Goal: Task Accomplishment & Management: Use online tool/utility

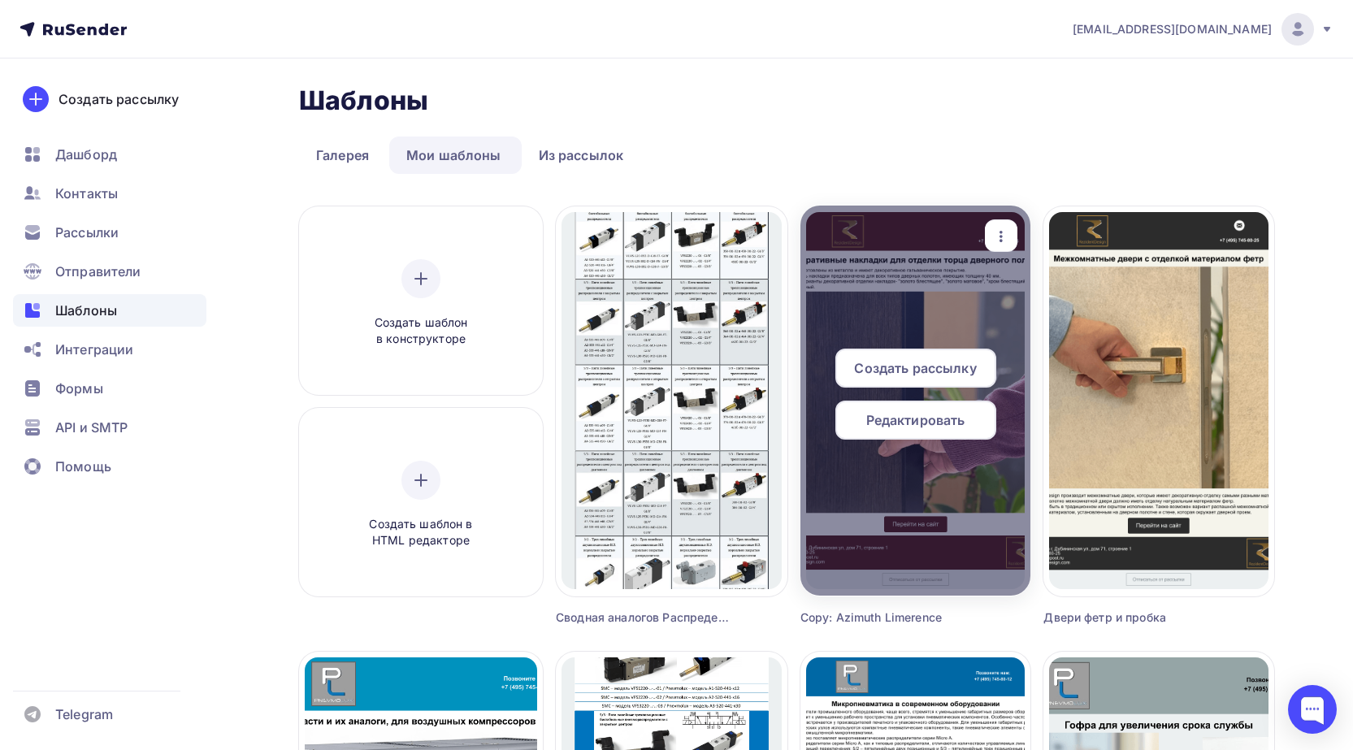
click at [999, 237] on icon "button" at bounding box center [1002, 237] width 20 height 20
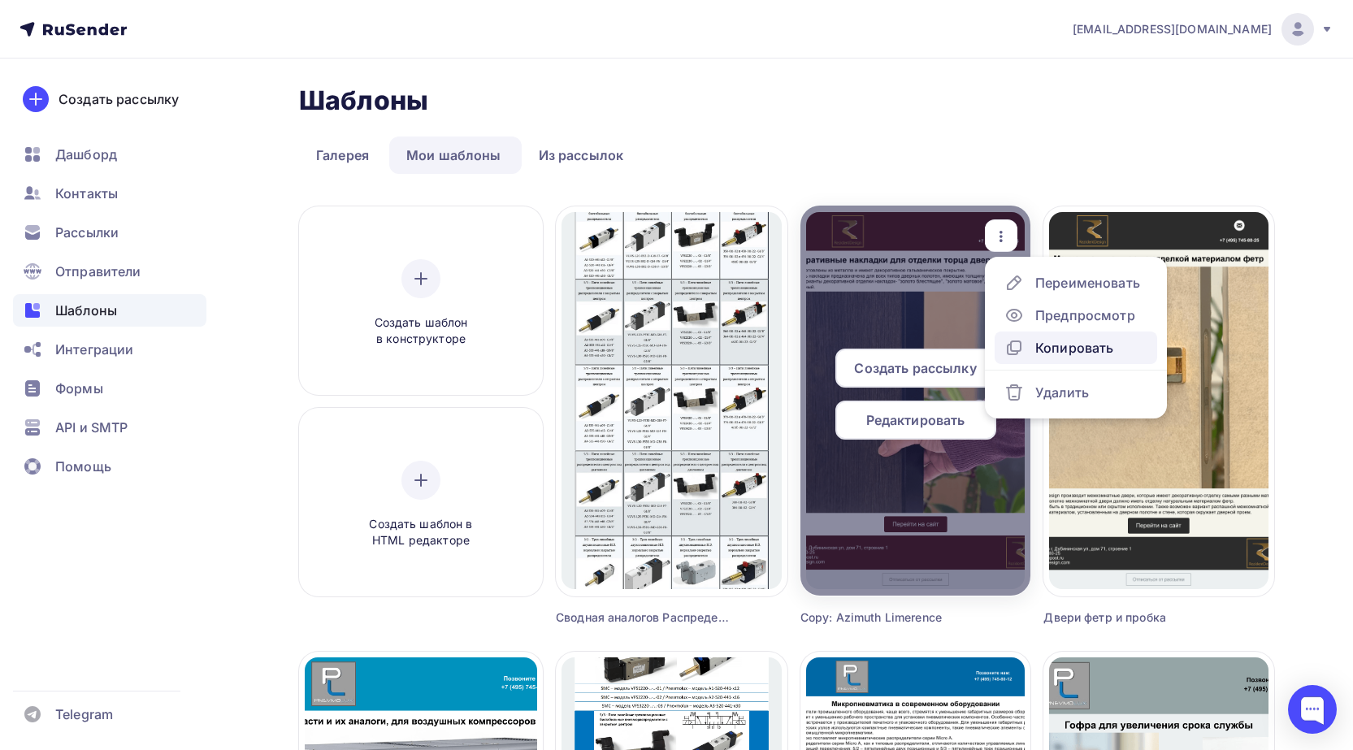
click at [1066, 341] on div "Копировать" at bounding box center [1074, 348] width 78 height 20
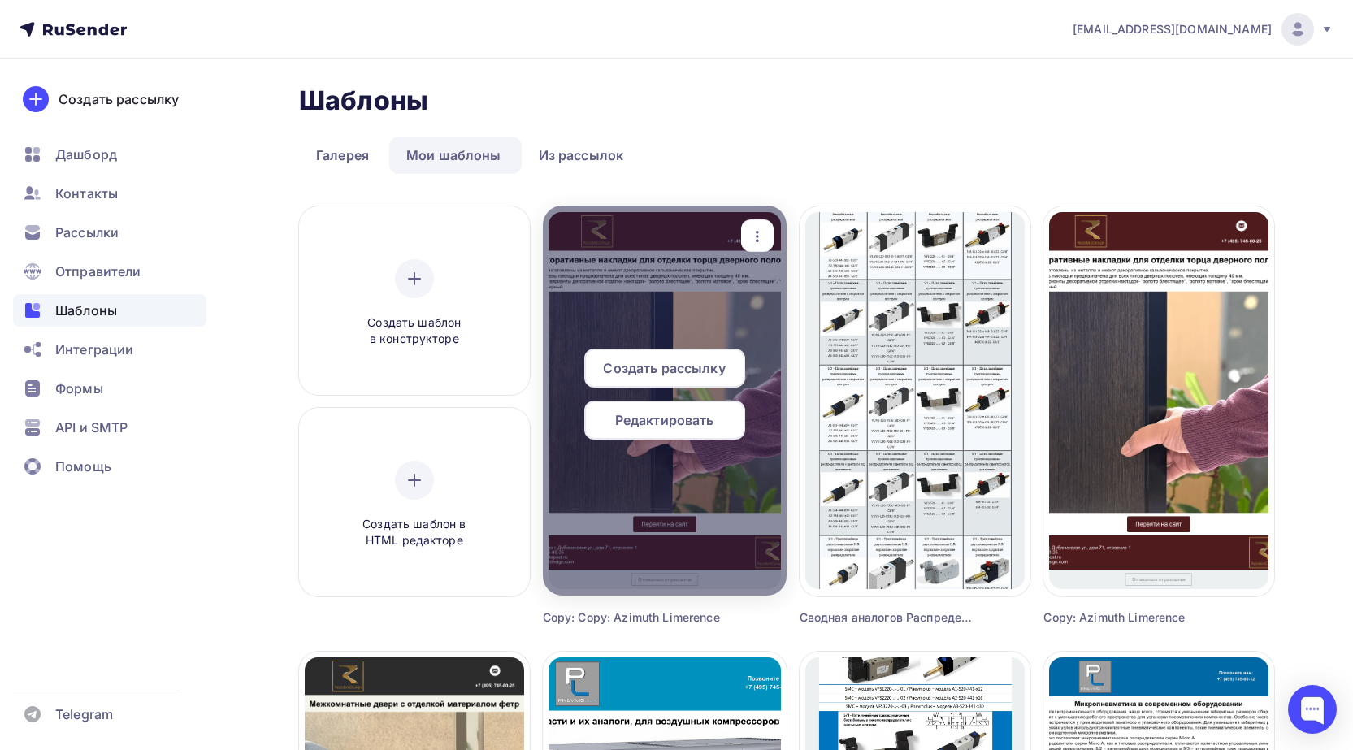
click at [692, 432] on div "Редактировать" at bounding box center [664, 420] width 161 height 39
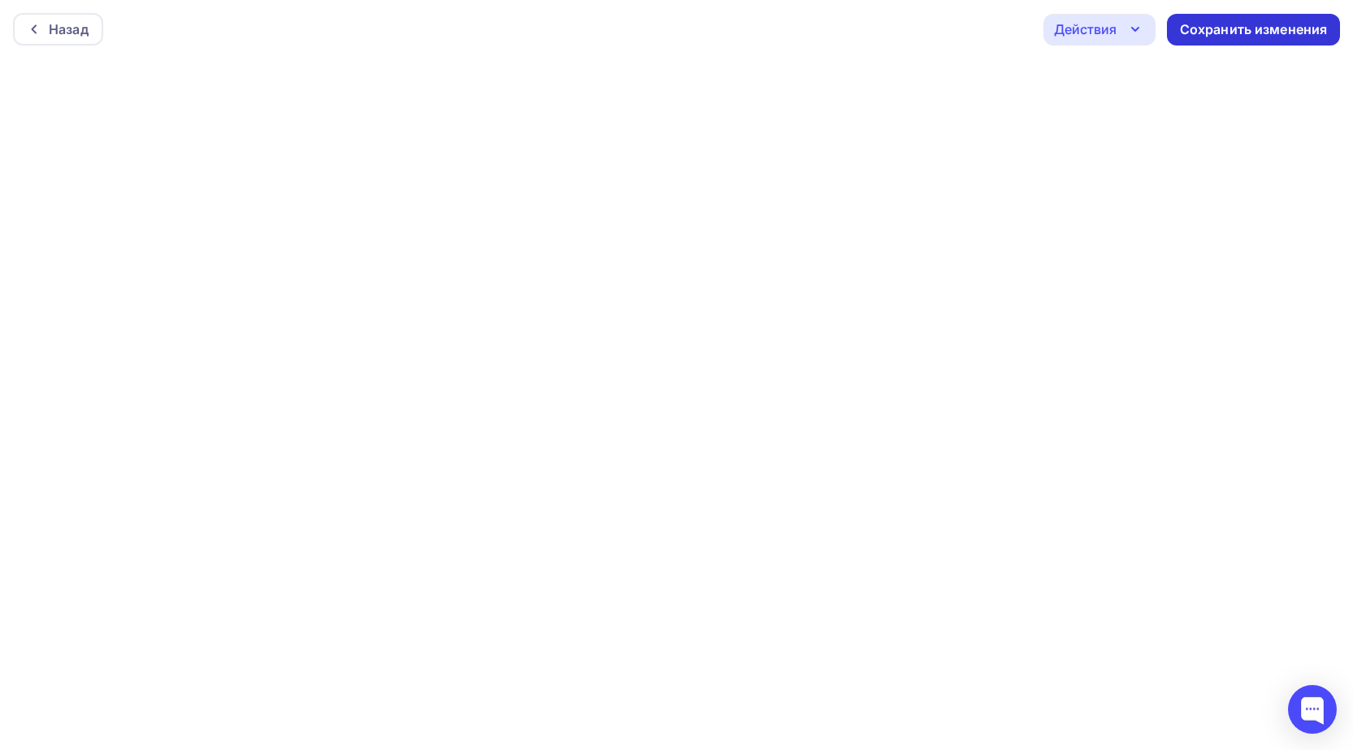
click at [1188, 32] on div "Сохранить изменения" at bounding box center [1254, 29] width 148 height 19
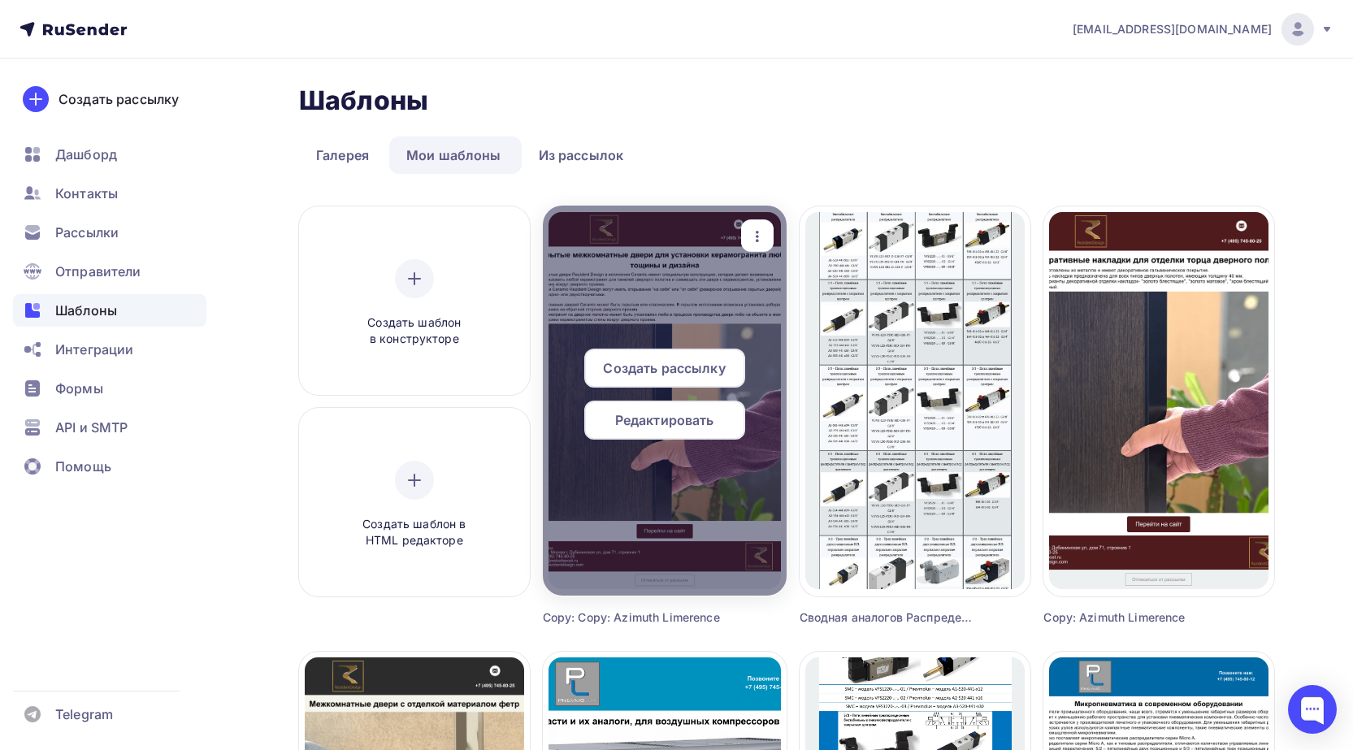
click at [760, 240] on icon "button" at bounding box center [758, 237] width 20 height 20
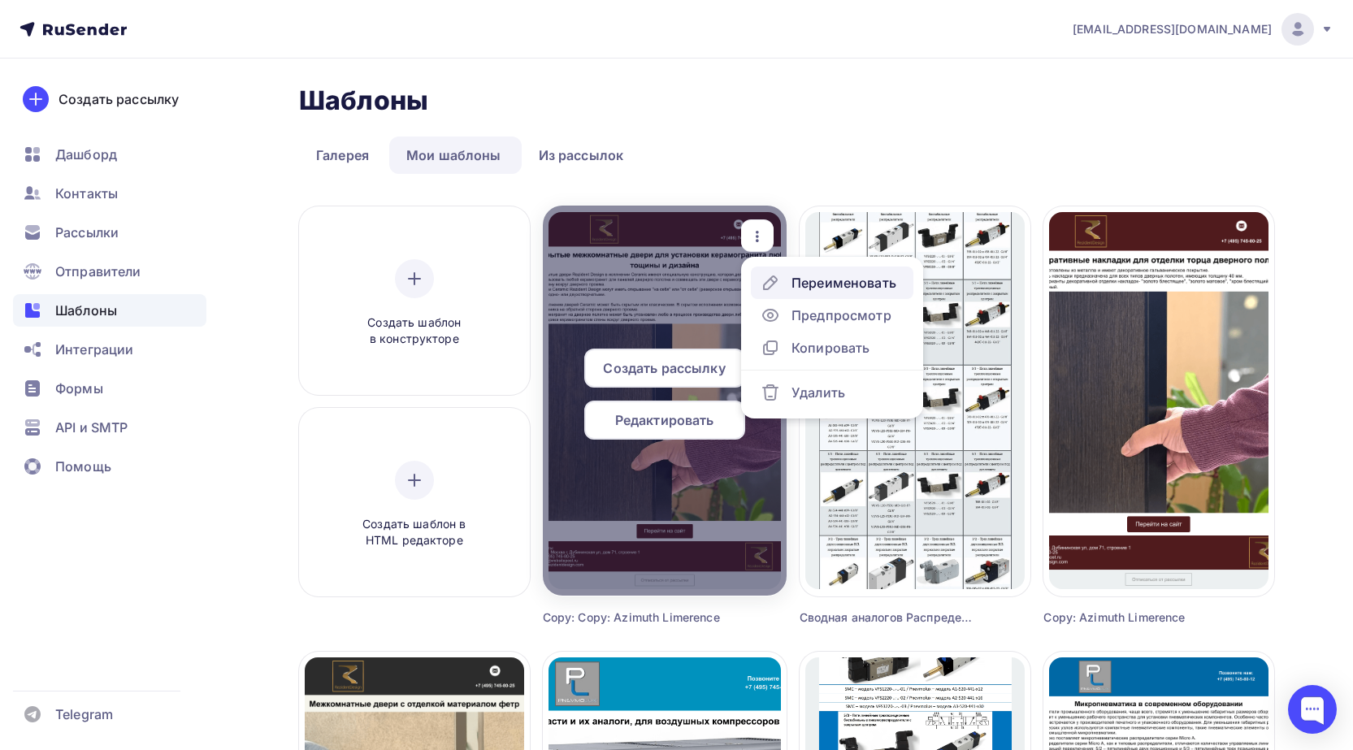
click at [811, 287] on div "Переименовать" at bounding box center [844, 283] width 105 height 20
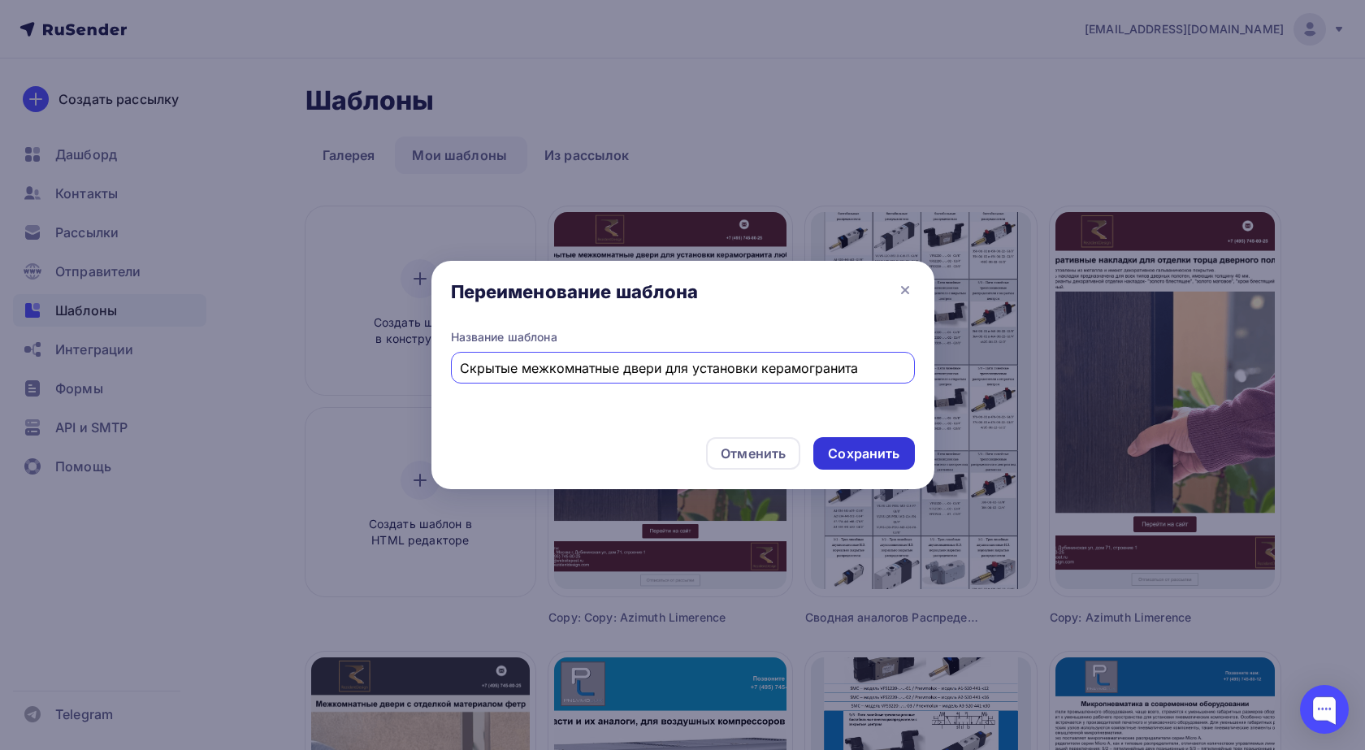
type input "Скрытые межкомнатные двери для установки керамогранита"
click at [851, 449] on div "Сохранить" at bounding box center [864, 454] width 72 height 19
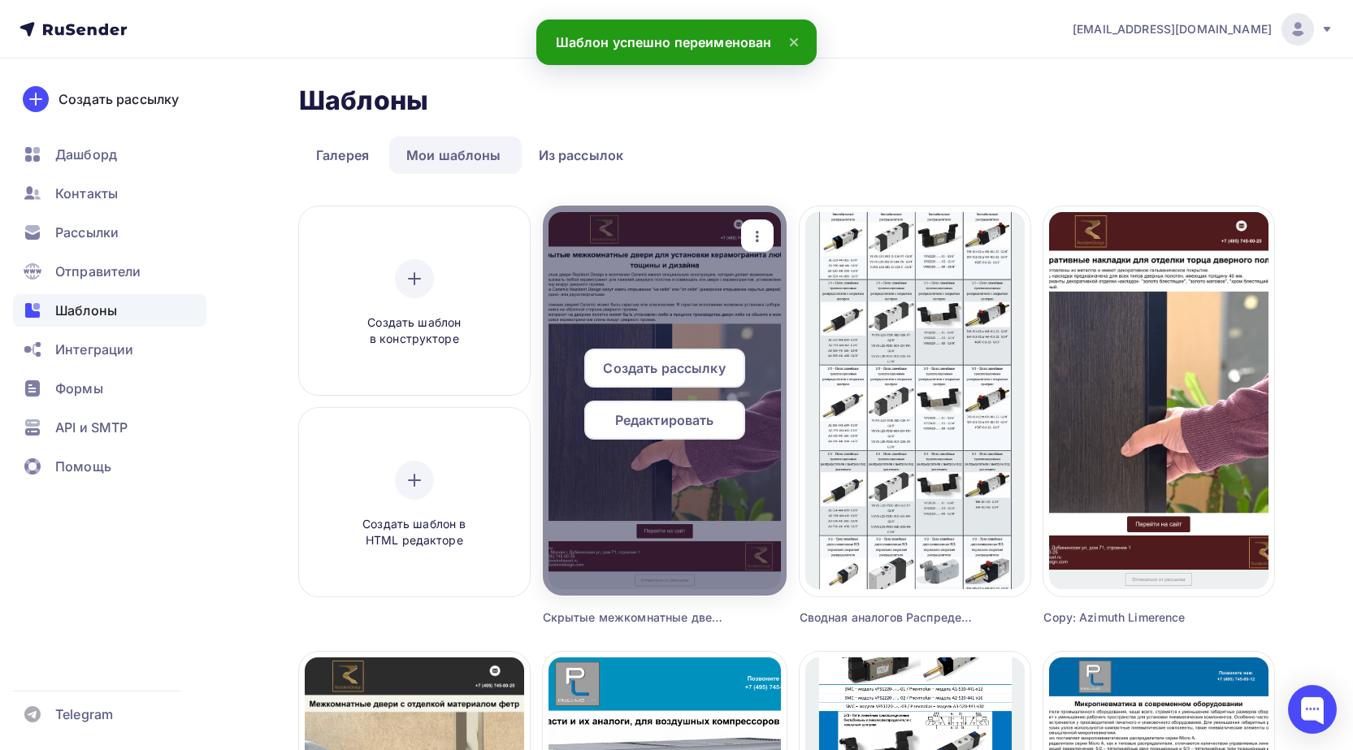
click at [671, 442] on div "Создать рассылку Редактировать" at bounding box center [665, 401] width 244 height 104
click at [673, 429] on span "Редактировать" at bounding box center [664, 420] width 99 height 20
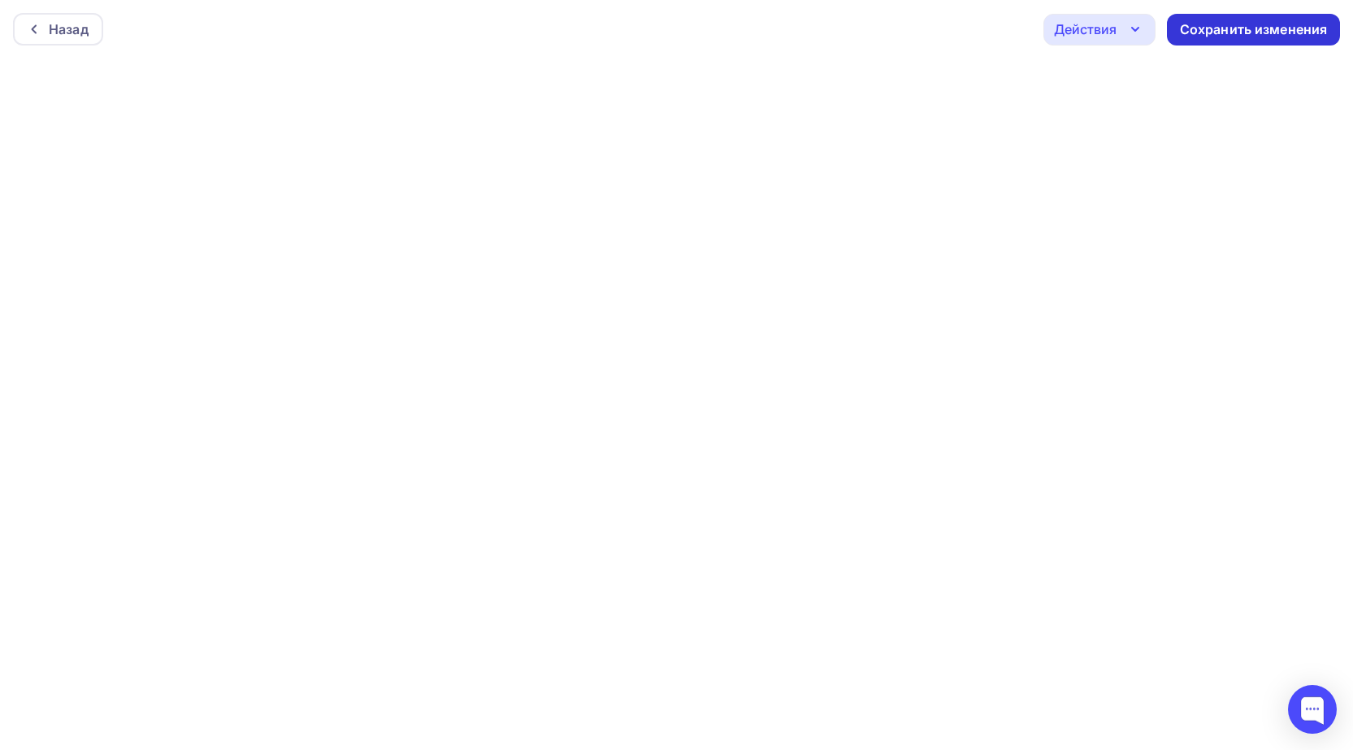
click at [1259, 33] on div "Сохранить изменения" at bounding box center [1254, 29] width 148 height 19
